Goal: Use online tool/utility: Utilize a website feature to perform a specific function

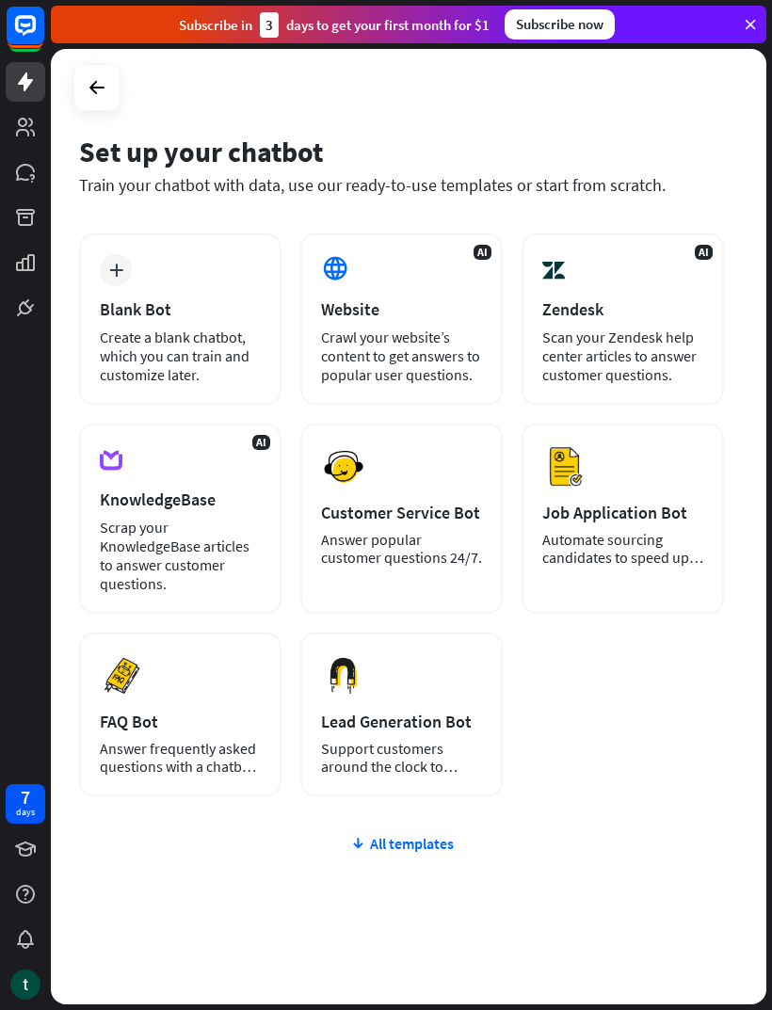
click at [214, 348] on div "Create a blank chatbot, which you can train and customize later." at bounding box center [180, 356] width 161 height 56
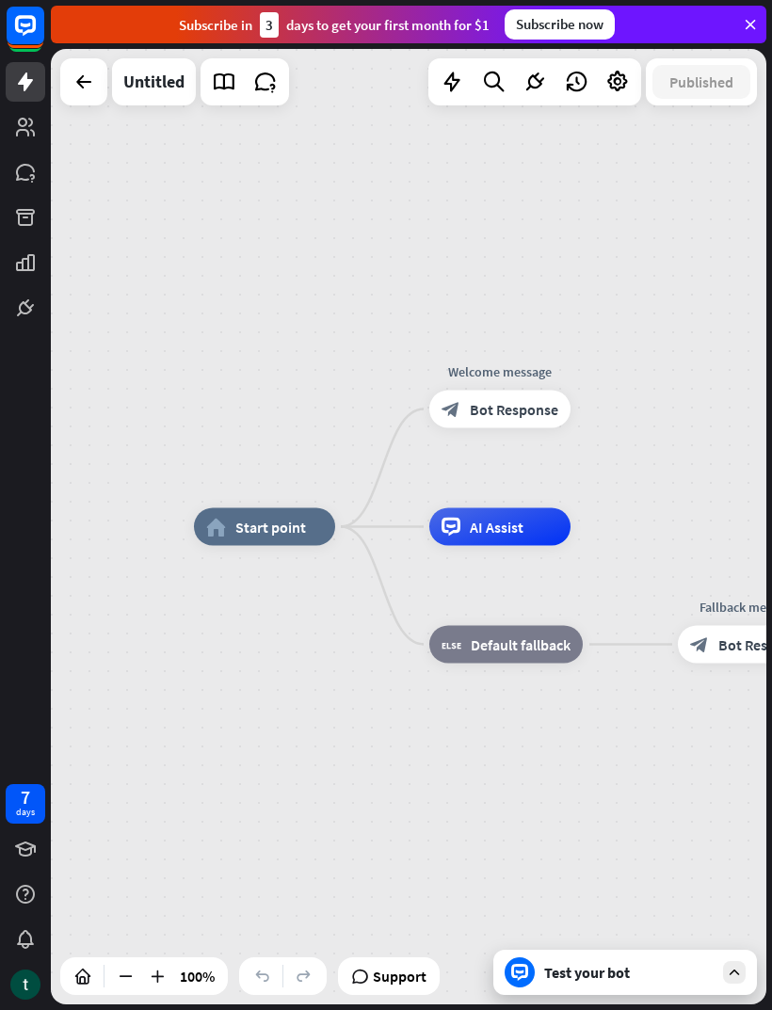
click at [603, 978] on div "Test your bot" at bounding box center [628, 972] width 169 height 19
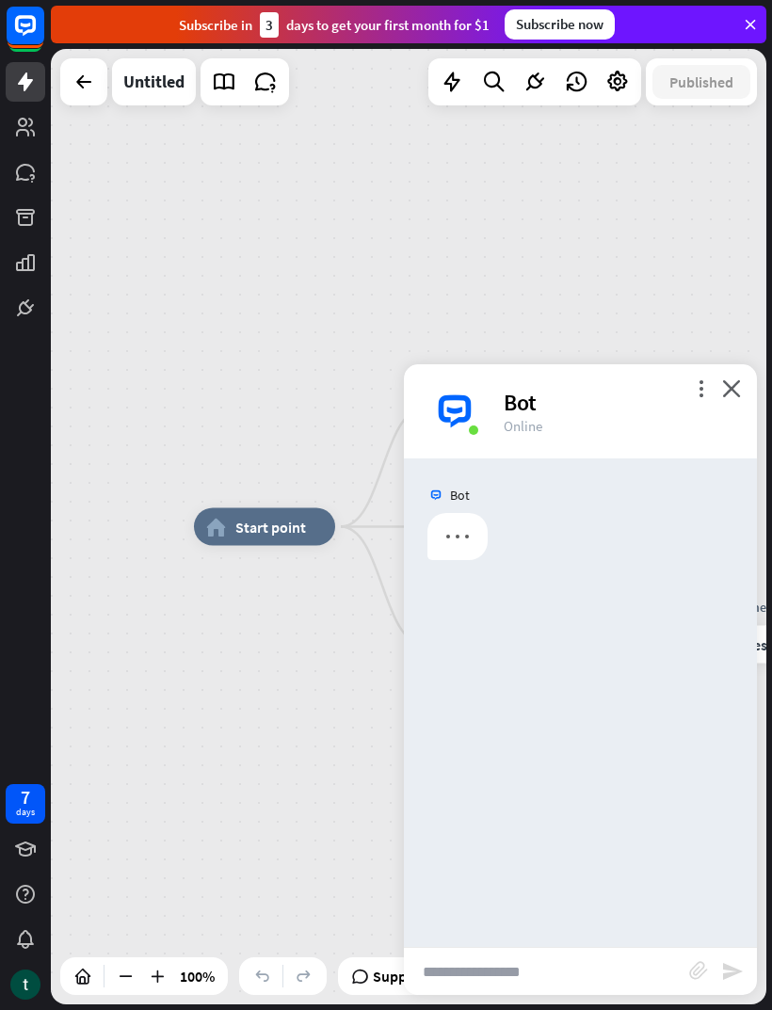
click at [583, 976] on input "text" at bounding box center [546, 971] width 285 height 47
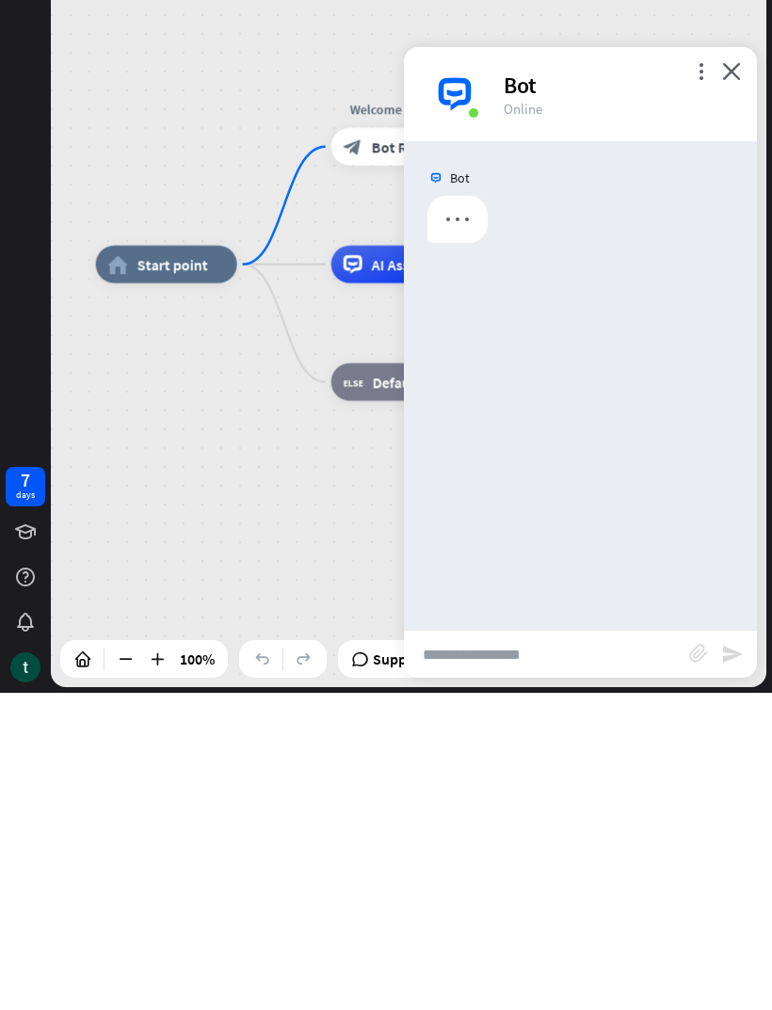
click at [521, 948] on input "text" at bounding box center [546, 971] width 285 height 47
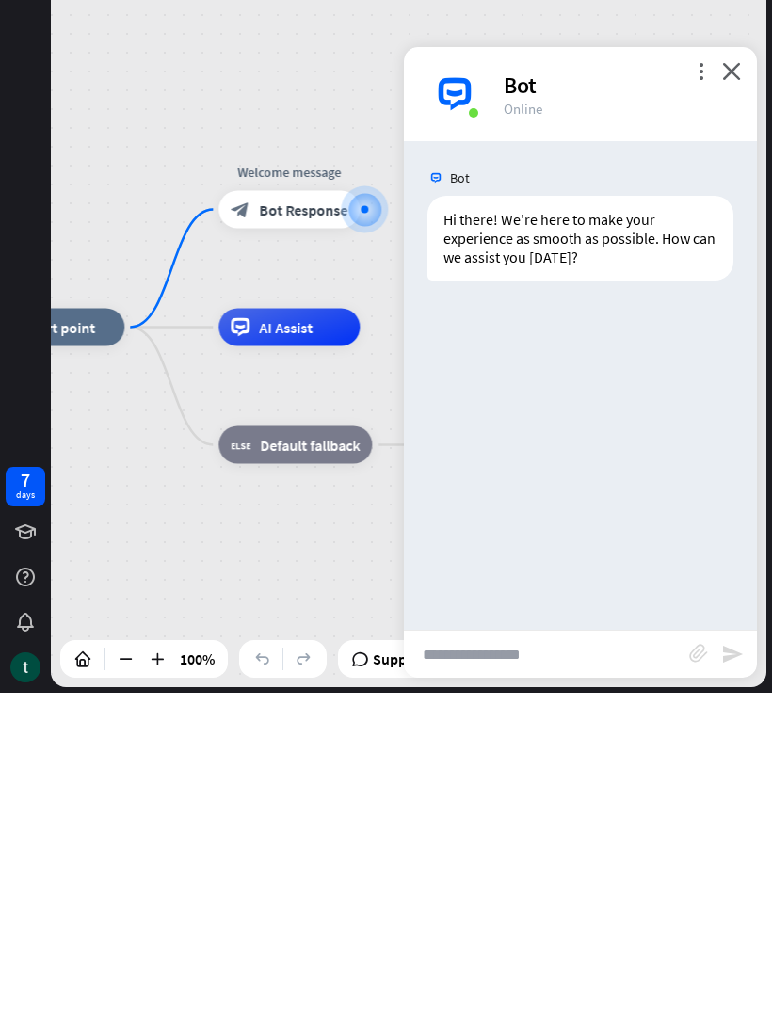
paste input "**********"
type input "**********"
click at [737, 960] on icon "send" at bounding box center [732, 971] width 23 height 23
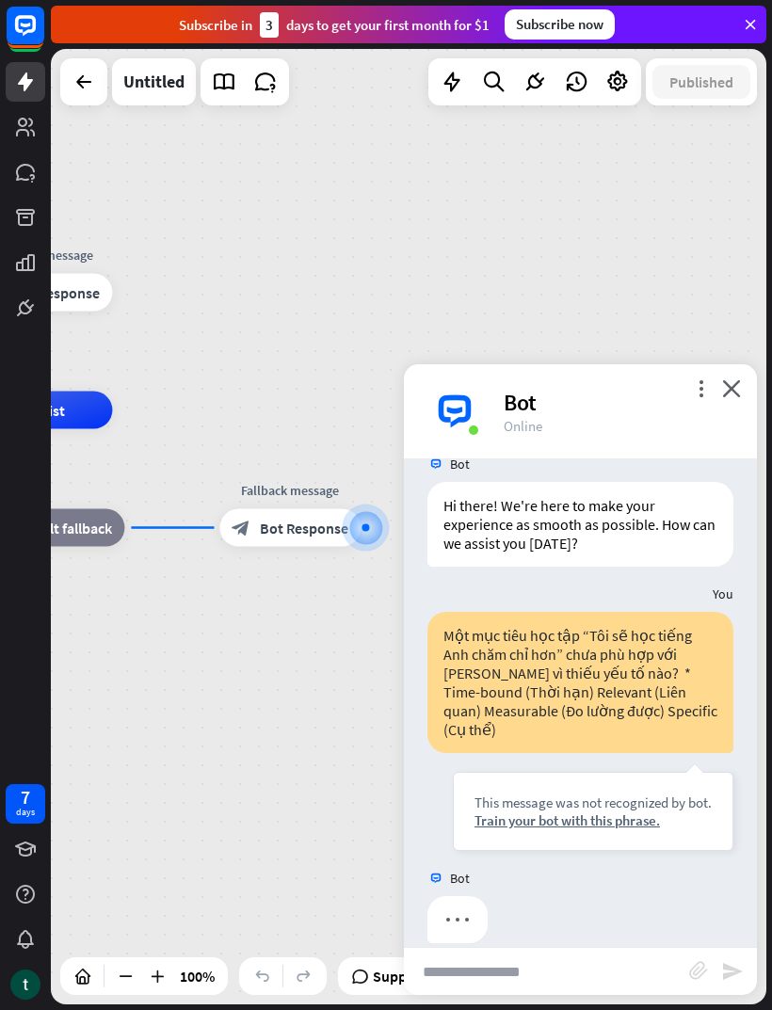
scroll to position [37, 0]
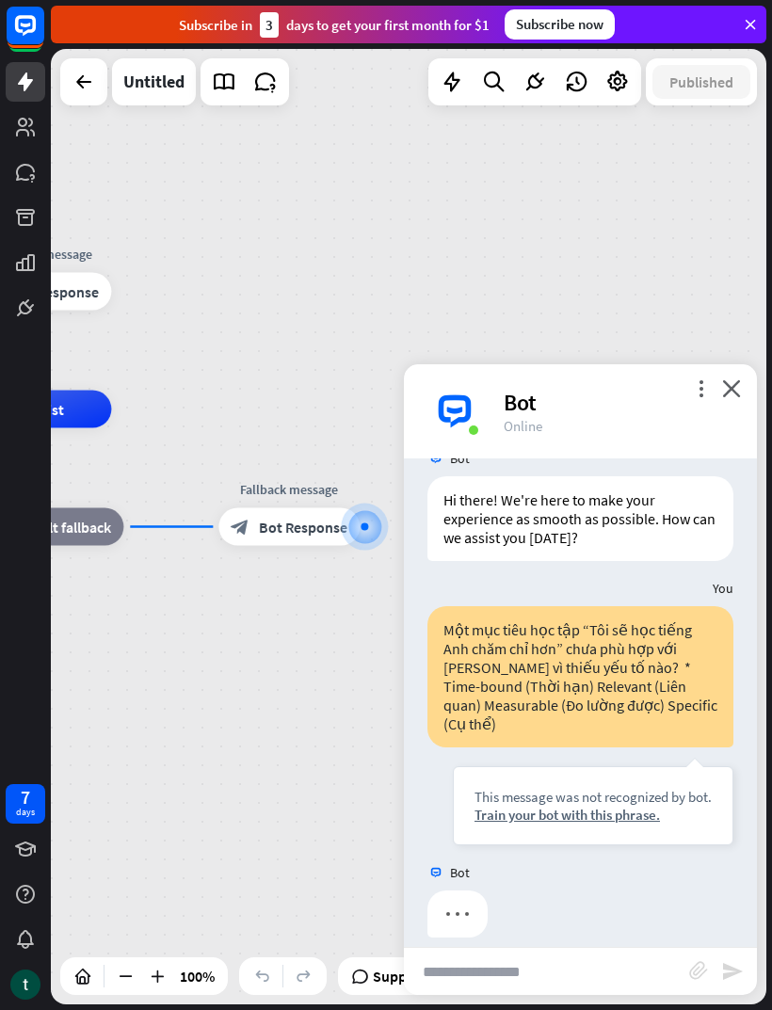
click at [549, 968] on input "text" at bounding box center [546, 971] width 285 height 47
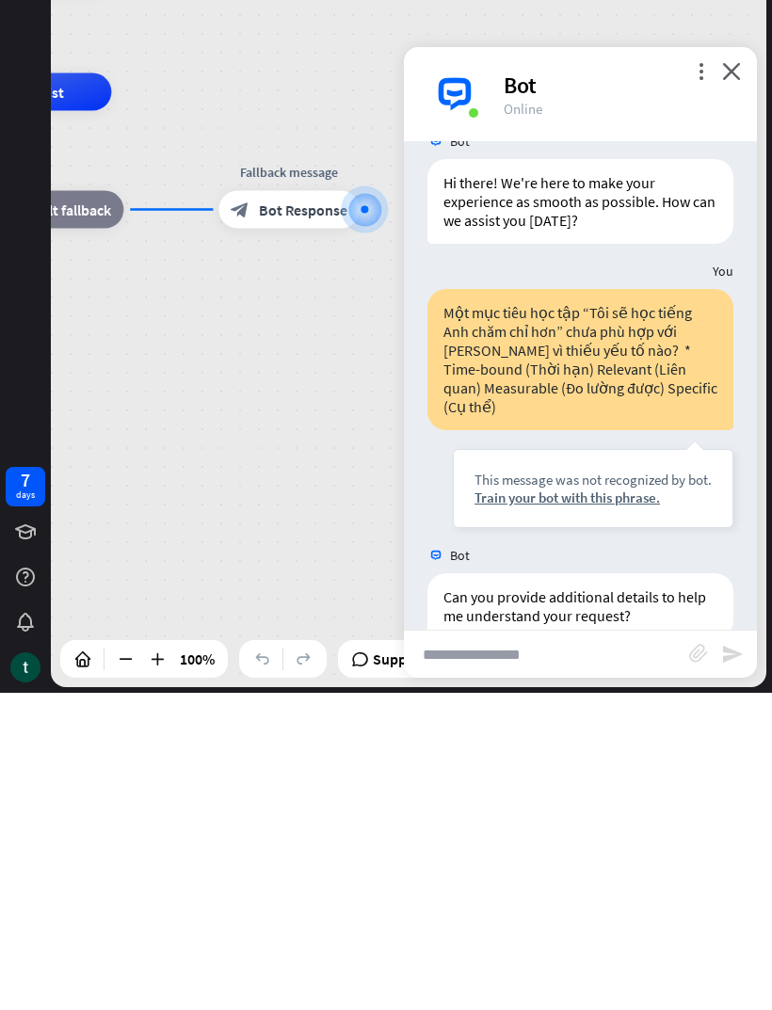
scroll to position [56, 0]
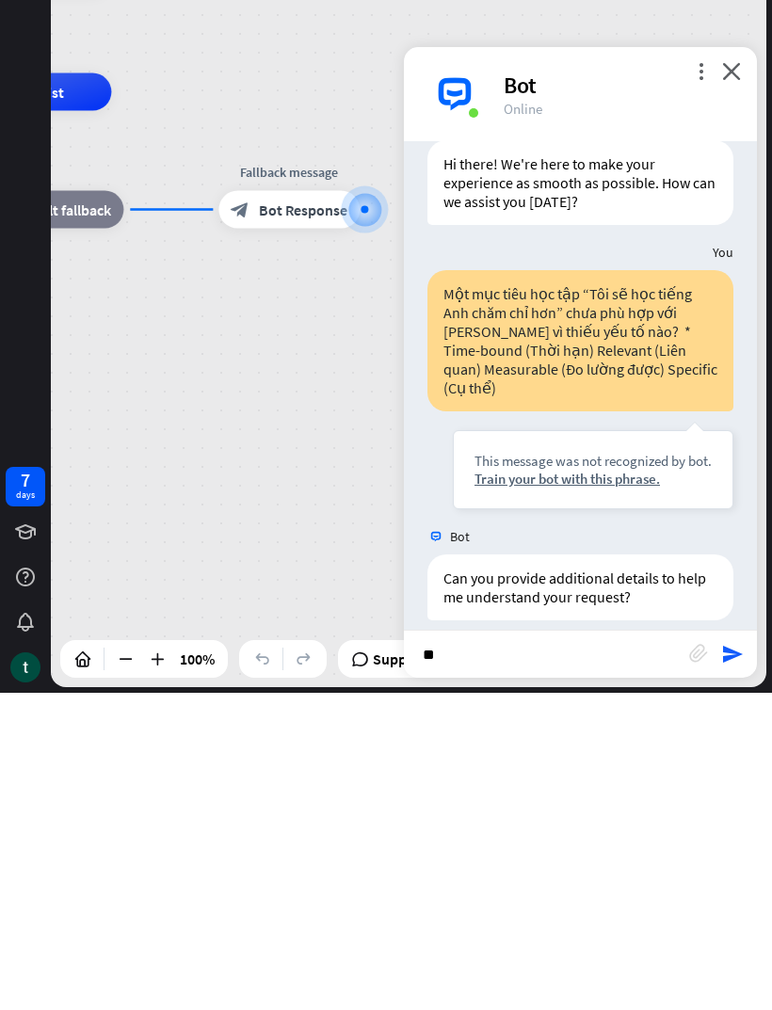
type input "*"
type input "**********"
click at [724, 960] on icon "send" at bounding box center [732, 971] width 23 height 23
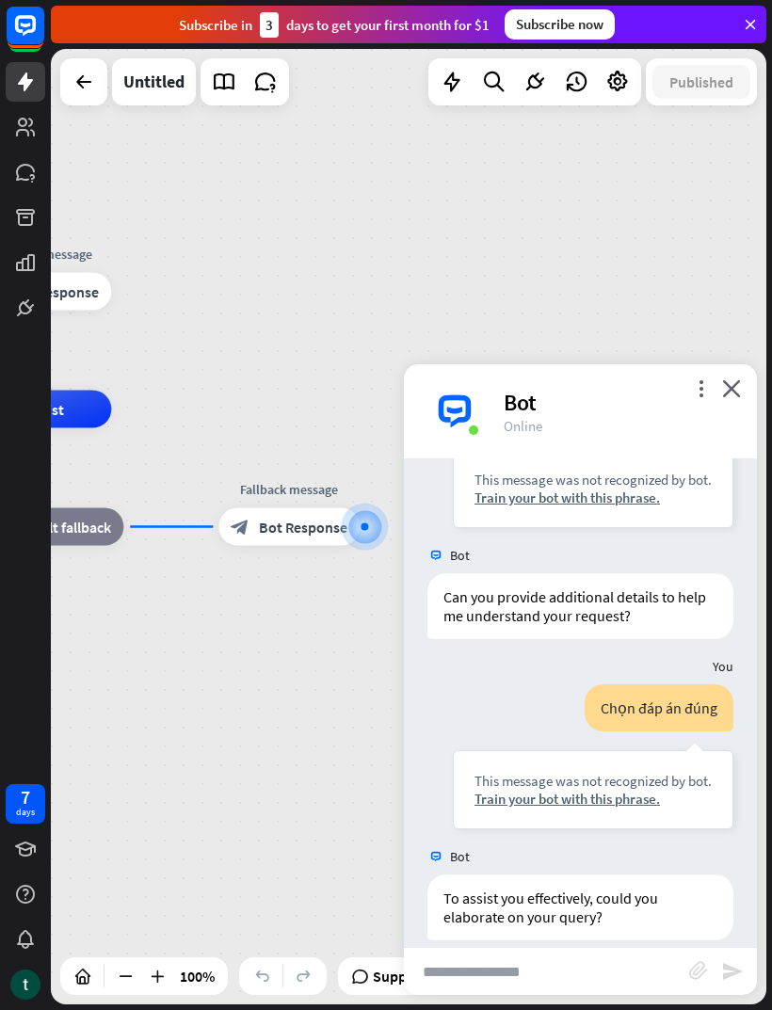
scroll to position [357, 0]
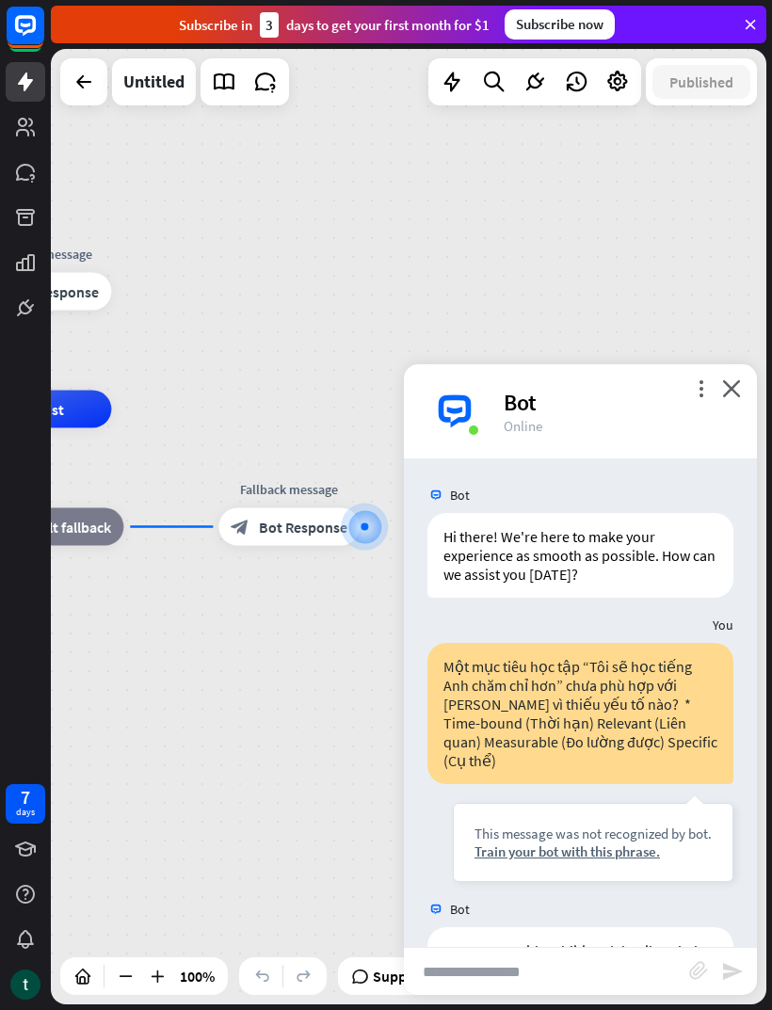
click at [386, 840] on div "home_2 Start point Welcome message block_bot_response Bot Response AI Assist bl…" at bounding box center [92, 888] width 716 height 956
click at [733, 387] on icon "close" at bounding box center [731, 388] width 19 height 18
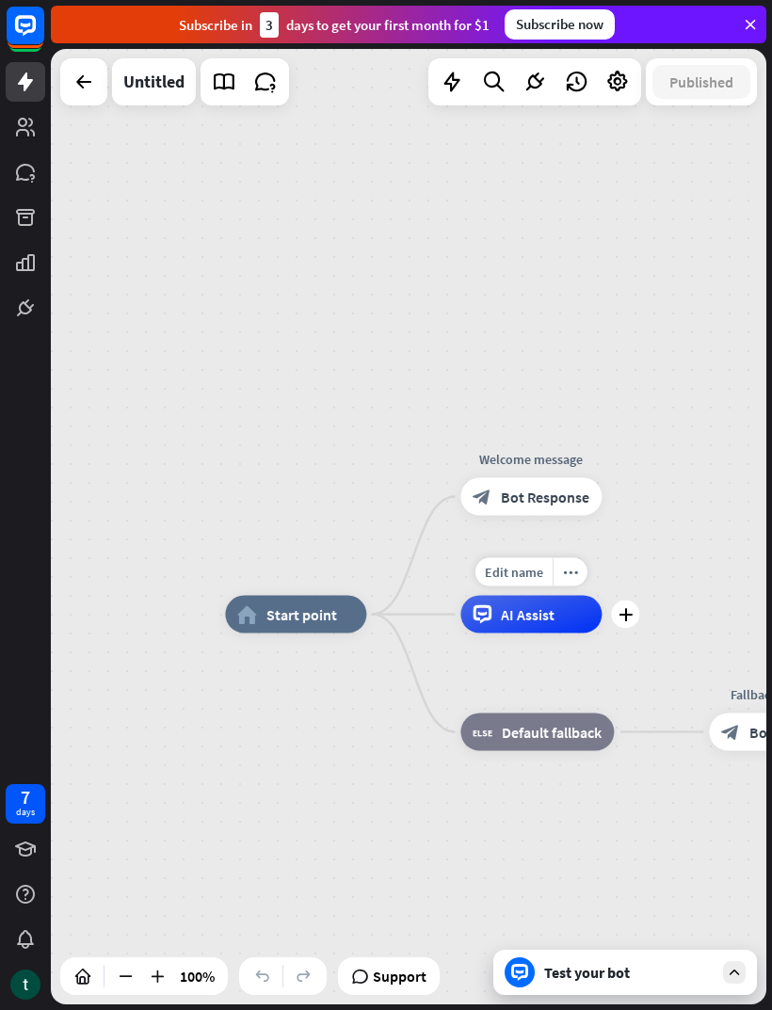
click at [550, 613] on span "AI Assist" at bounding box center [528, 614] width 54 height 19
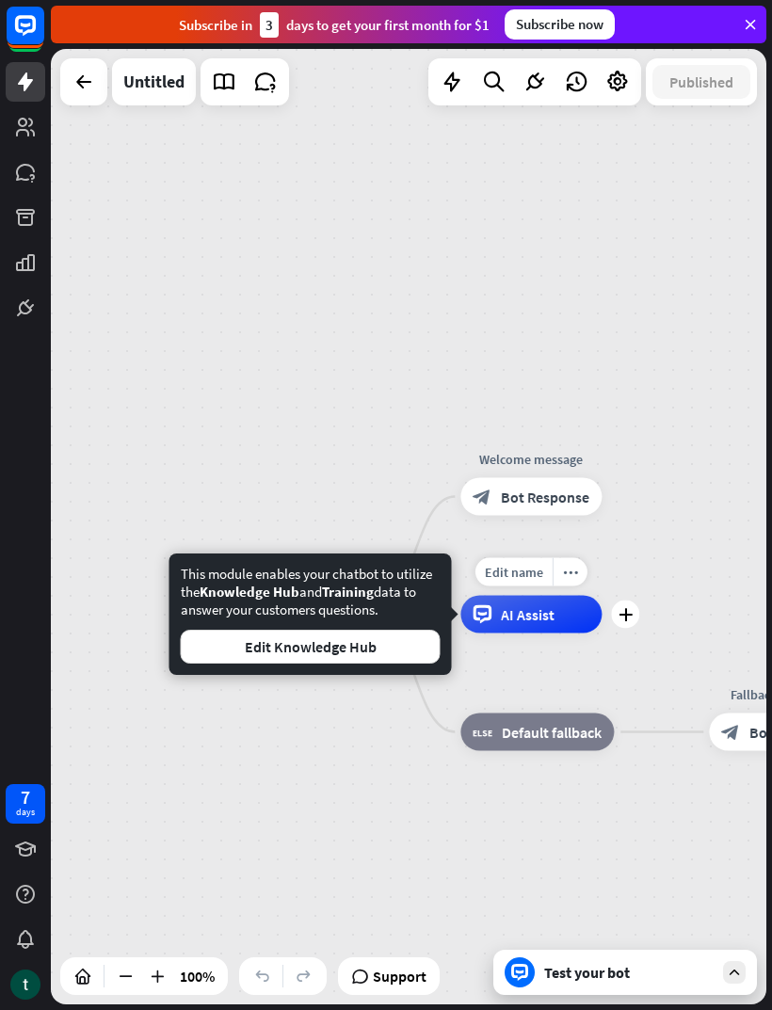
click at [543, 631] on div "AI Assist" at bounding box center [530, 615] width 141 height 38
